Goal: Information Seeking & Learning: Understand process/instructions

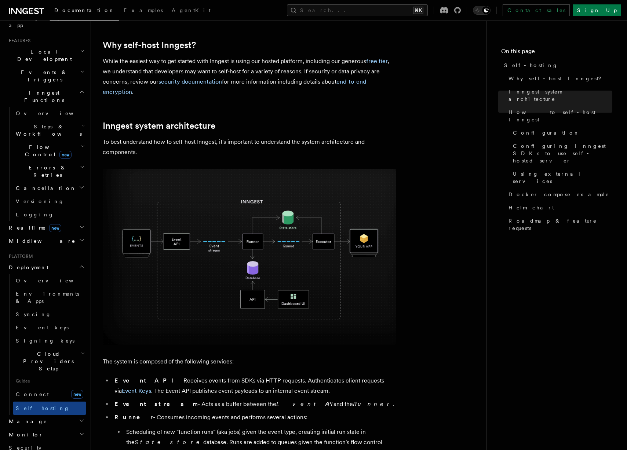
scroll to position [97, 0]
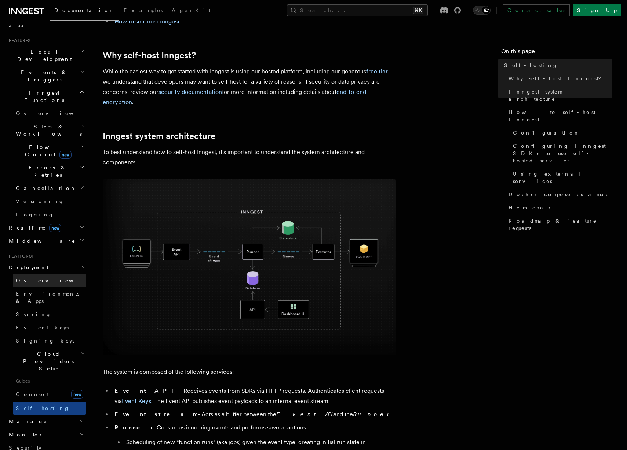
click at [32, 278] on span "Overview" at bounding box center [54, 281] width 76 height 6
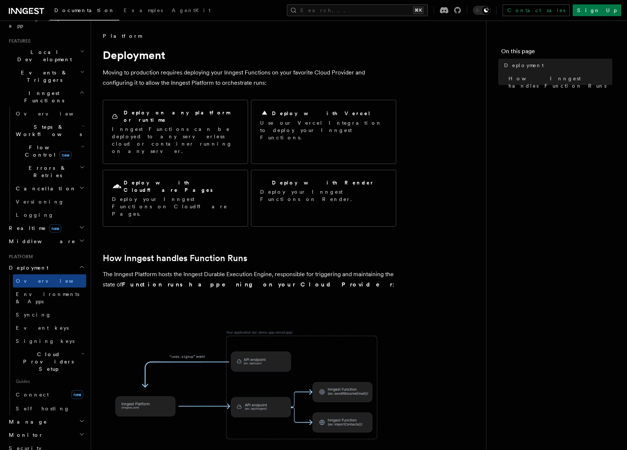
scroll to position [176, 0]
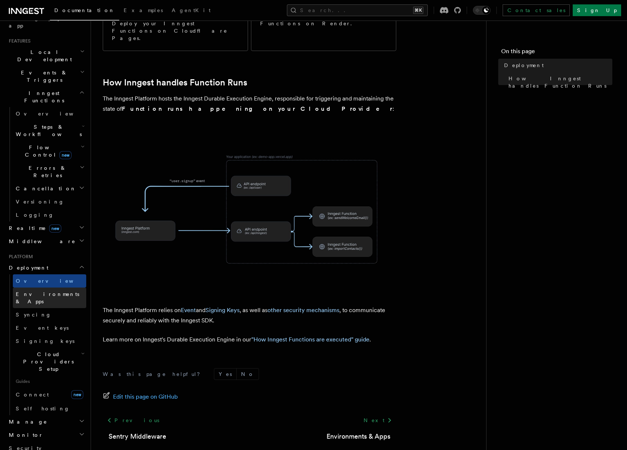
click at [58, 291] on span "Environments & Apps" at bounding box center [48, 297] width 64 height 13
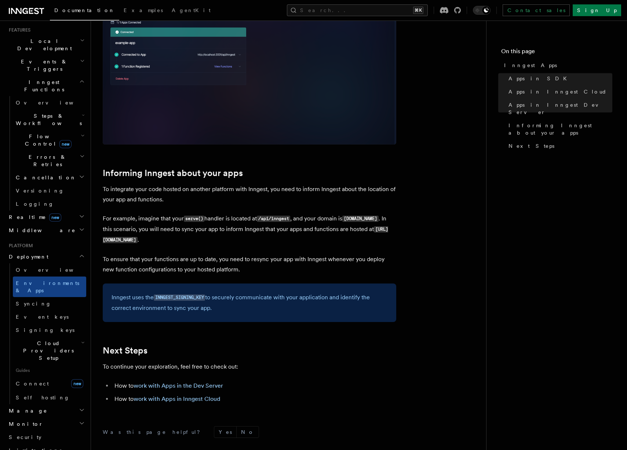
scroll to position [1066, 0]
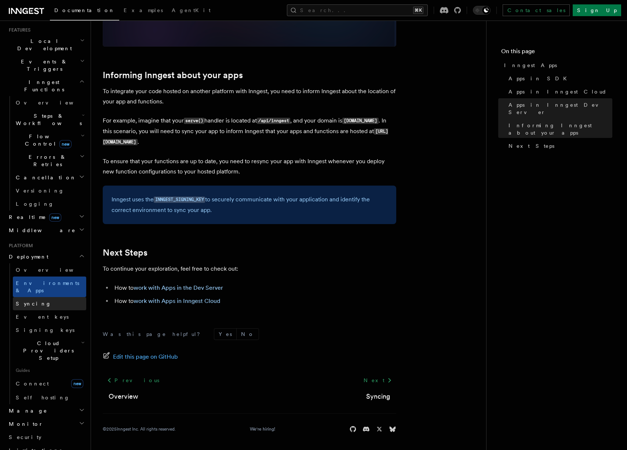
click at [23, 301] on span "Syncing" at bounding box center [34, 304] width 36 height 6
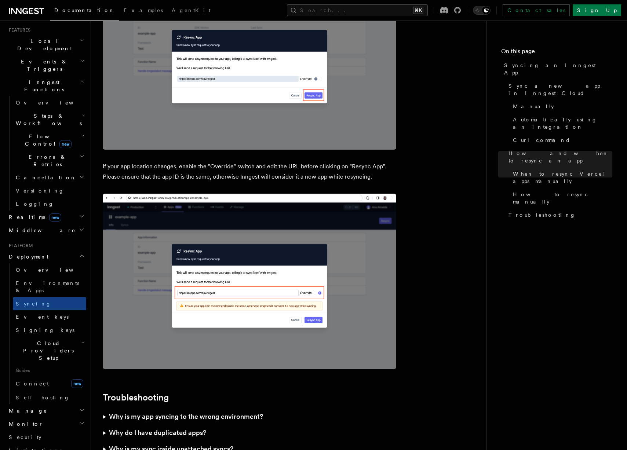
scroll to position [1988, 0]
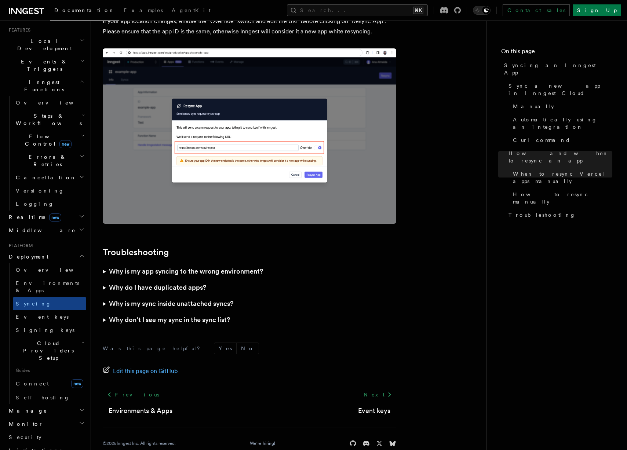
click at [105, 264] on summary "Why is my app syncing to the wrong environment?" at bounding box center [250, 272] width 294 height 16
